Goal: Information Seeking & Learning: Compare options

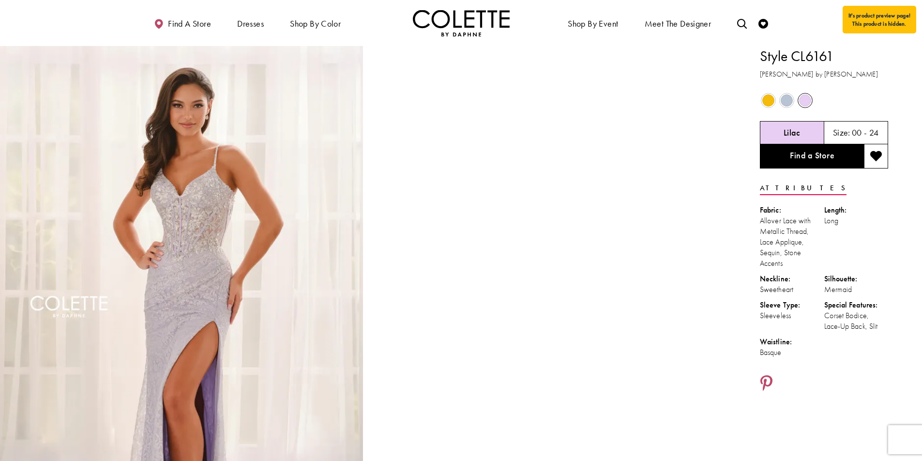
click at [810, 102] on span "Product color controls state depends on size chosen" at bounding box center [805, 100] width 12 height 12
click at [773, 103] on span "Product color controls state depends on size chosen" at bounding box center [768, 100] width 12 height 12
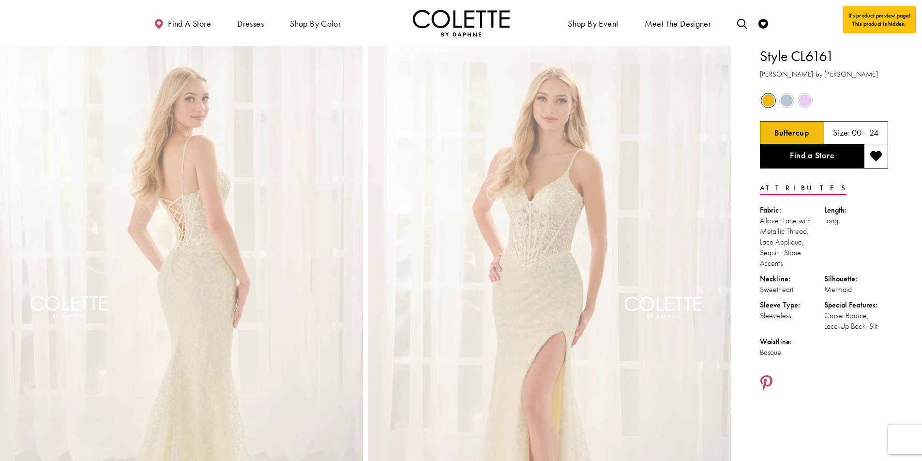
click at [785, 102] on span "Product color controls state depends on size chosen" at bounding box center [787, 100] width 12 height 12
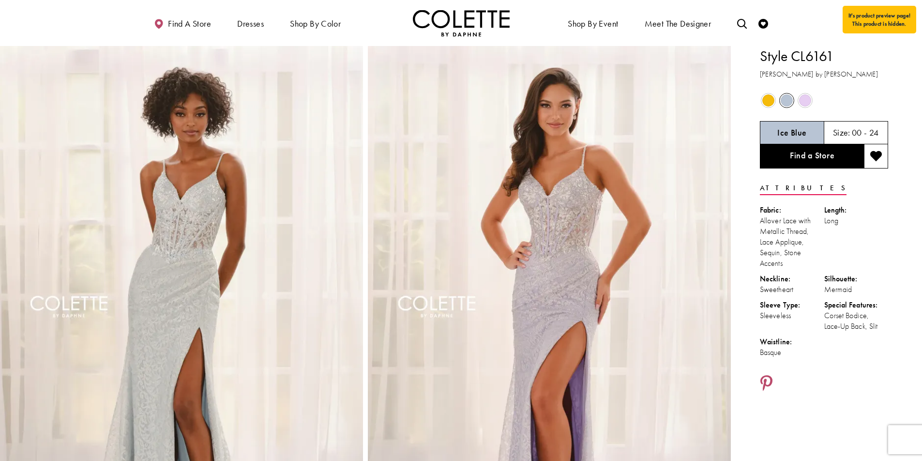
click at [805, 101] on span "Product color controls state depends on size chosen" at bounding box center [805, 100] width 12 height 12
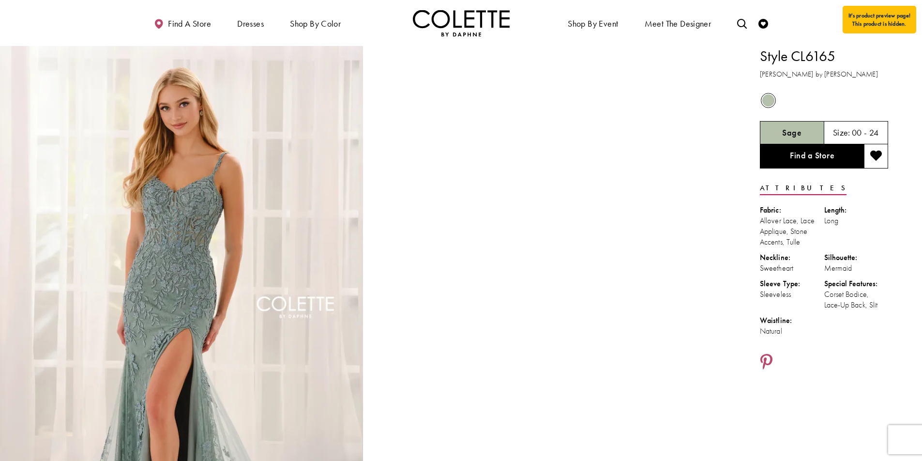
scroll to position [25, 0]
